Goal: Navigation & Orientation: Find specific page/section

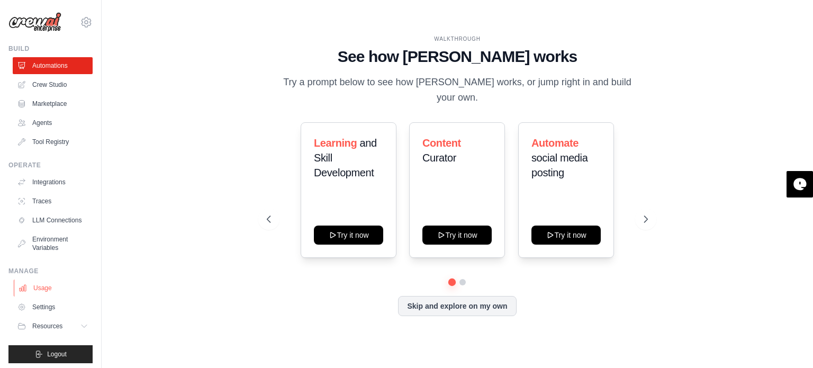
click at [57, 296] on link "Usage" at bounding box center [54, 288] width 80 height 17
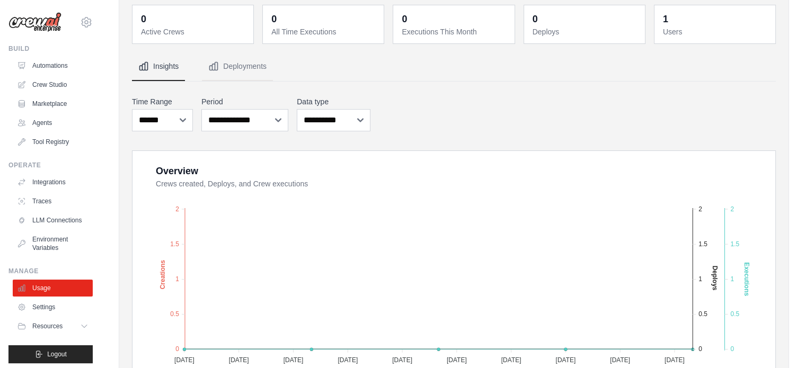
scroll to position [159, 0]
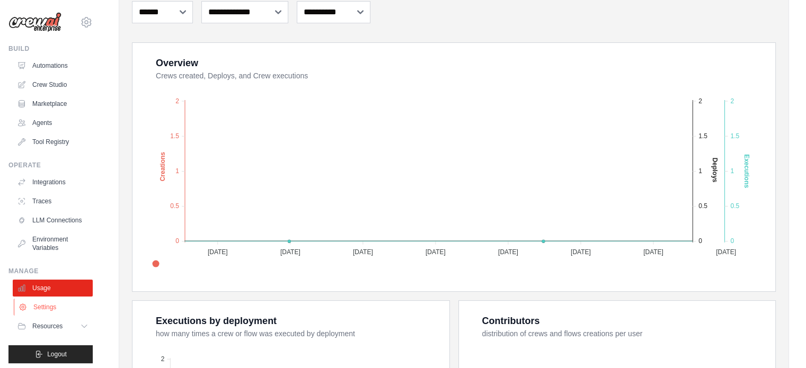
click at [47, 314] on link "Settings" at bounding box center [54, 307] width 80 height 17
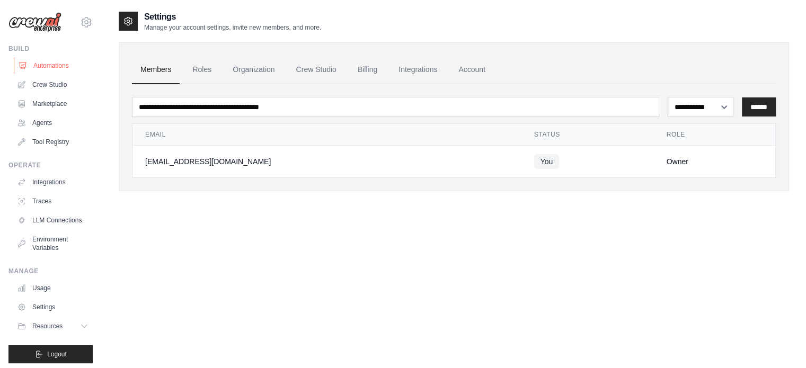
click at [43, 64] on link "Automations" at bounding box center [54, 65] width 80 height 17
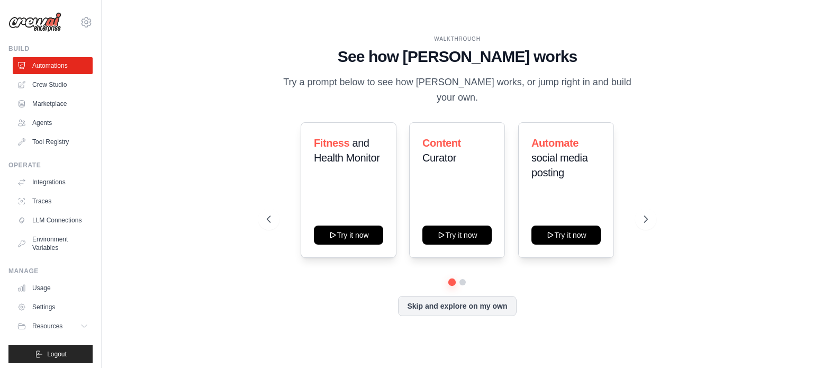
click at [177, 127] on div "WALKTHROUGH See how [PERSON_NAME] works Try a prompt below to see how [PERSON_N…" at bounding box center [458, 184] width 678 height 347
